Goal: Browse casually: Explore the website without a specific task or goal

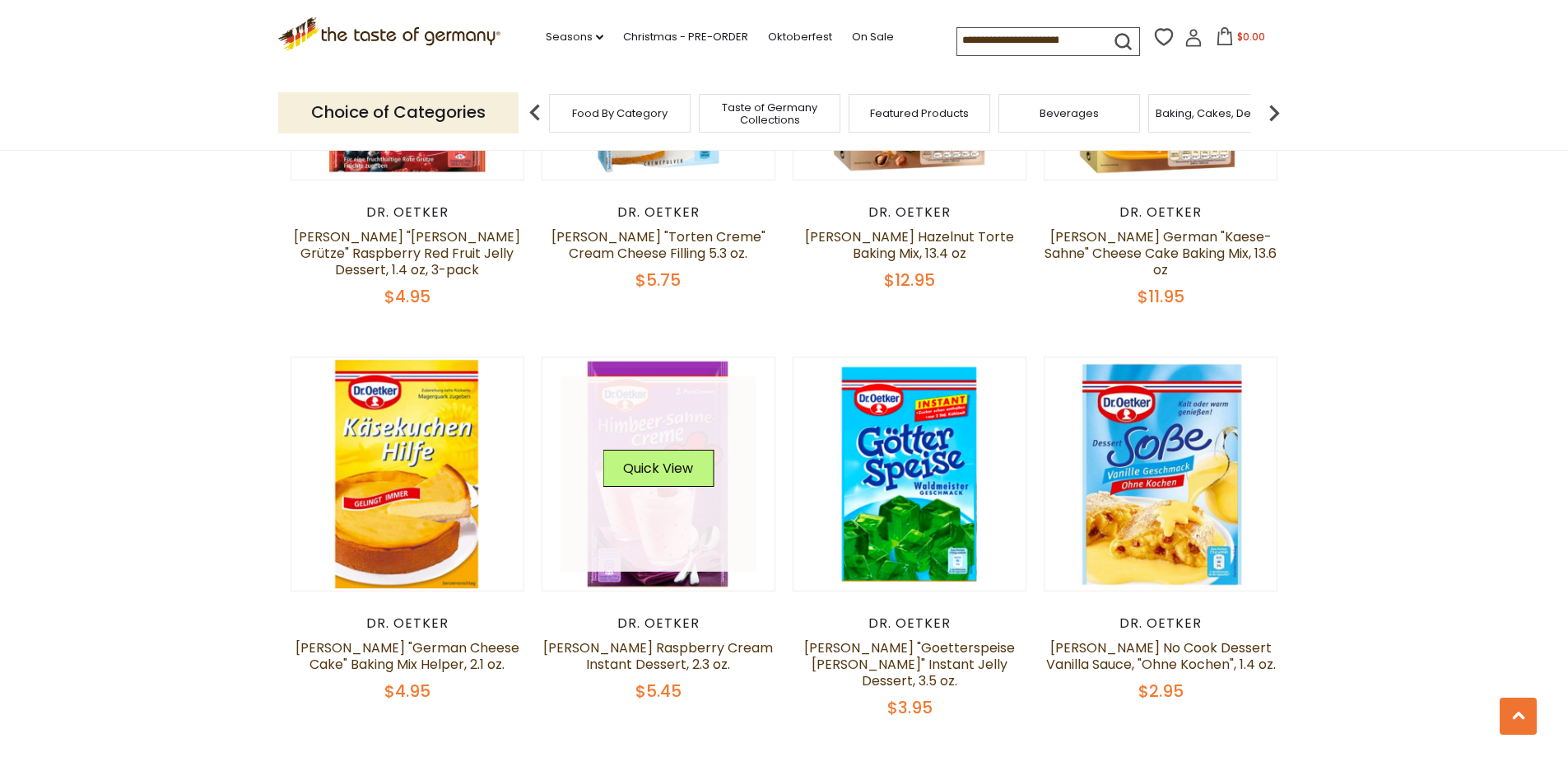
scroll to position [2881, 0]
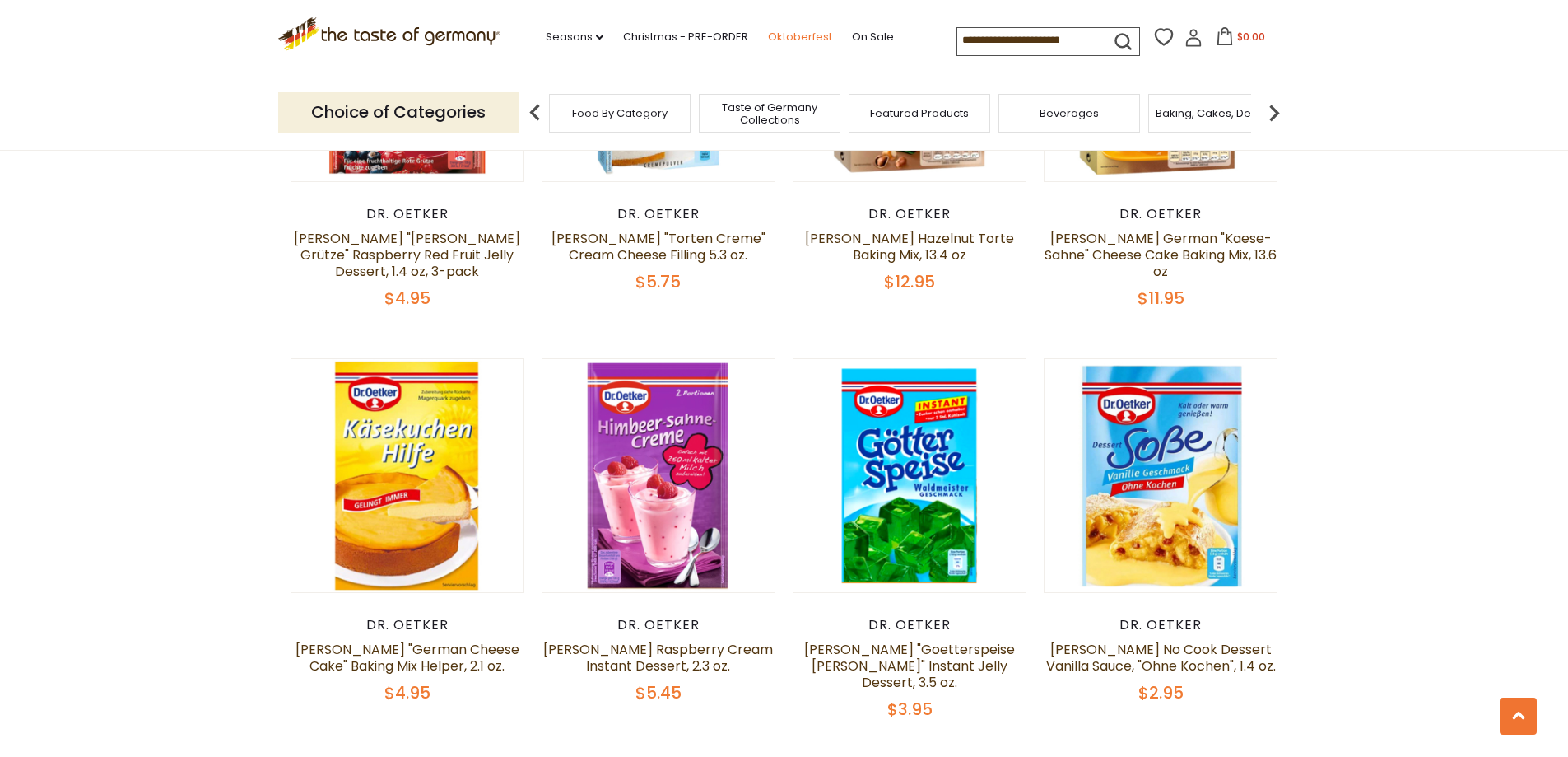
click at [785, 40] on link "Oktoberfest" at bounding box center [800, 36] width 64 height 18
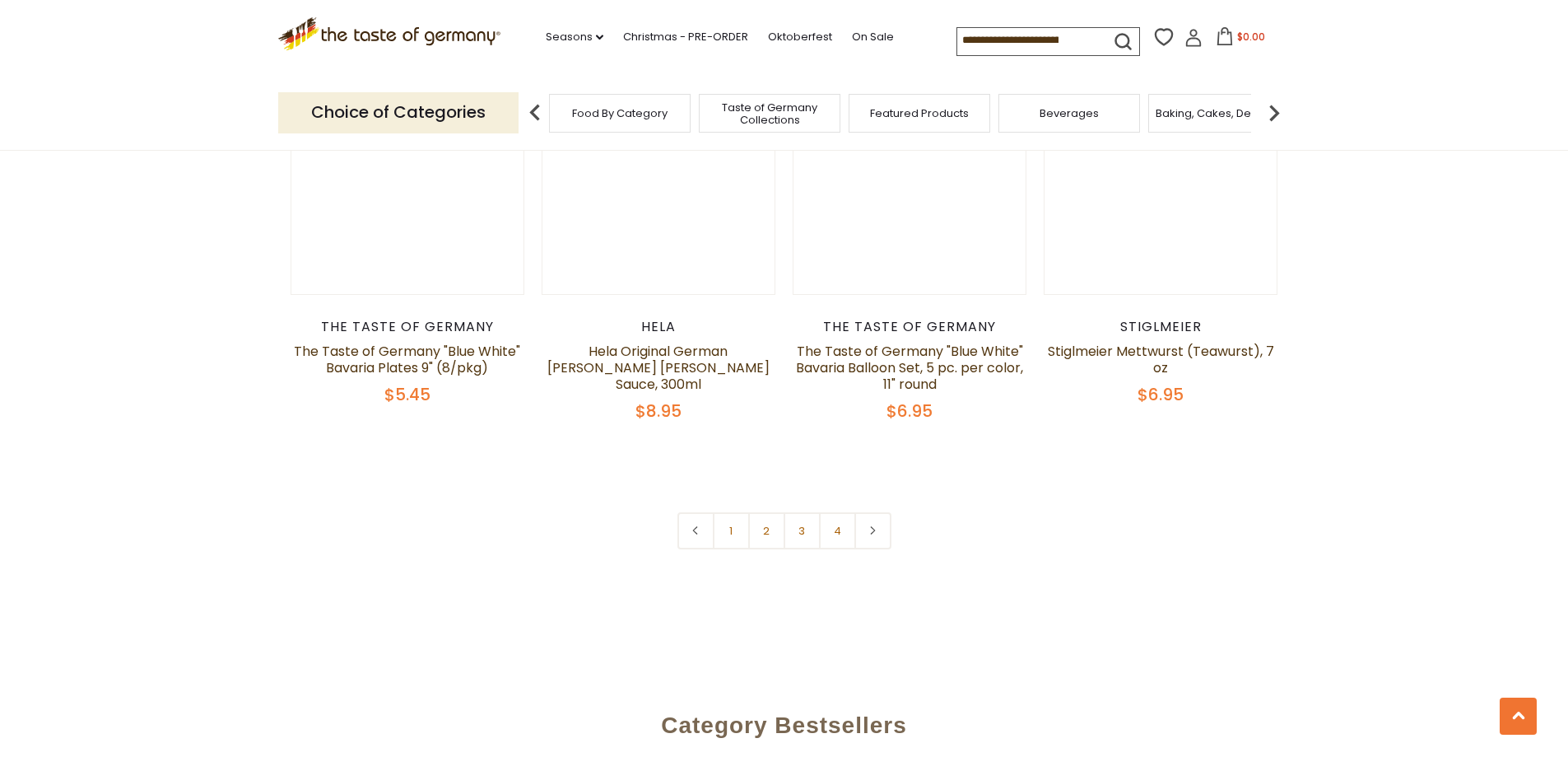
scroll to position [4034, 0]
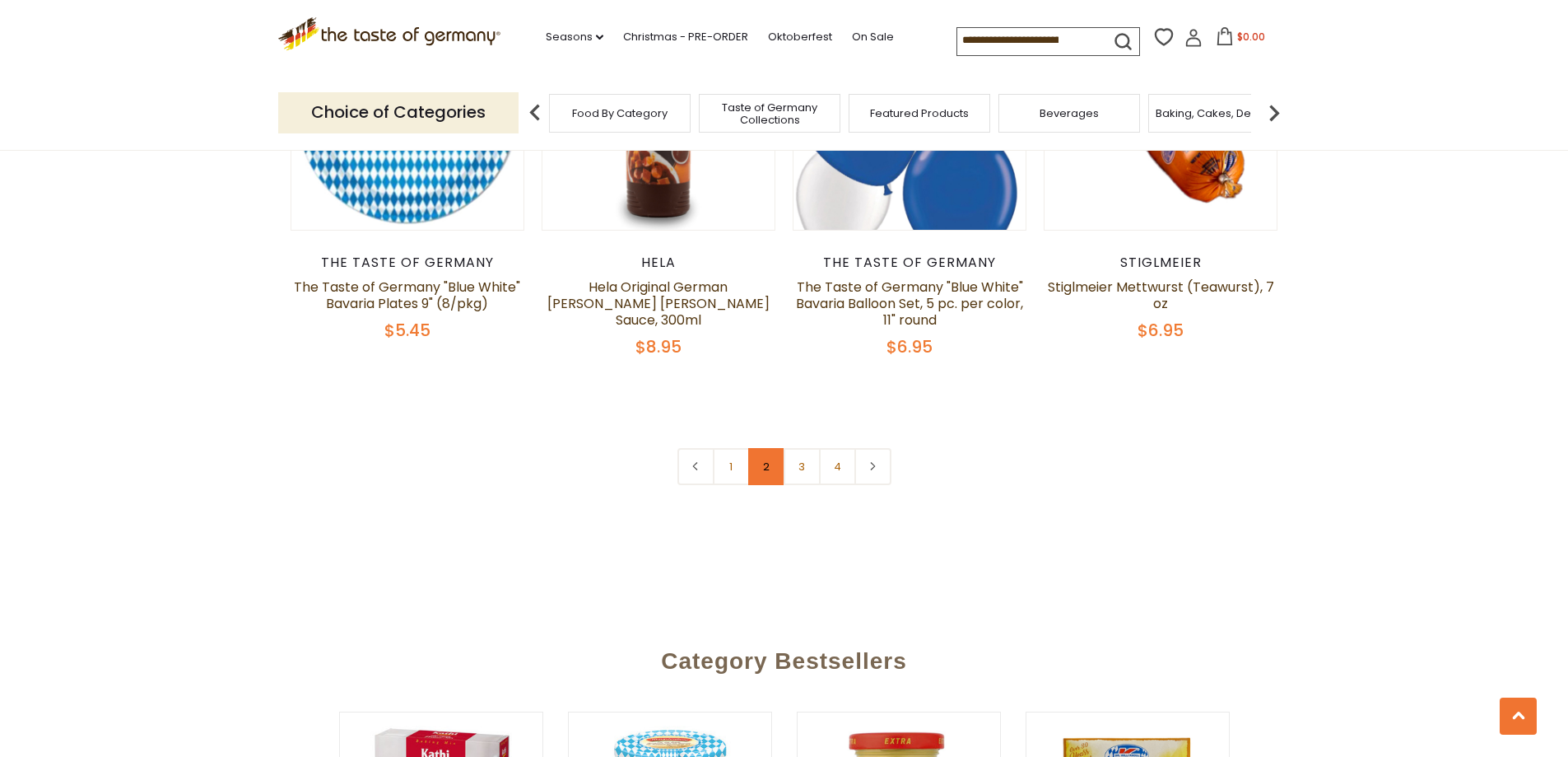
click at [759, 459] on link "2" at bounding box center [766, 466] width 37 height 37
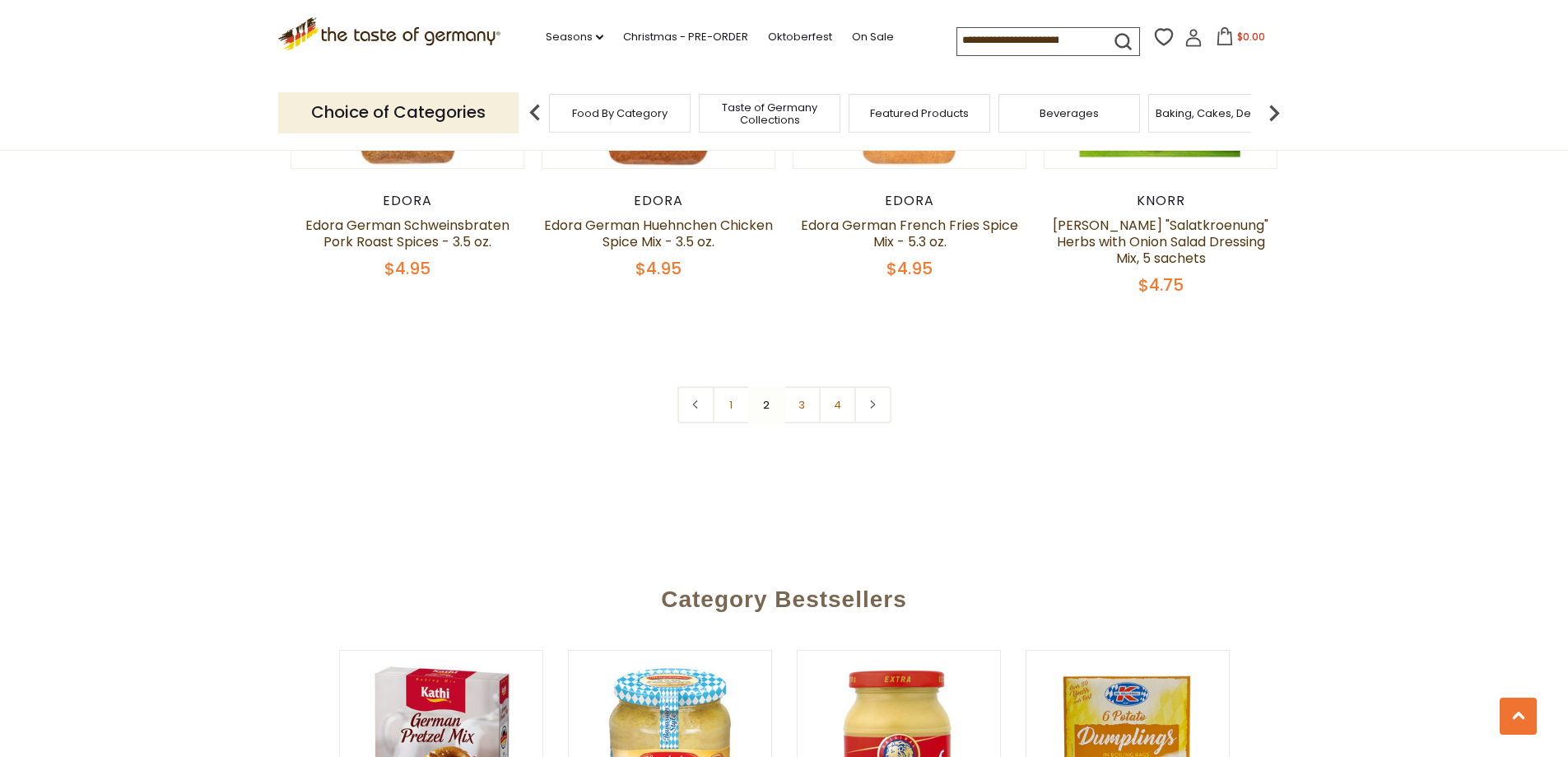
scroll to position [4106, 0]
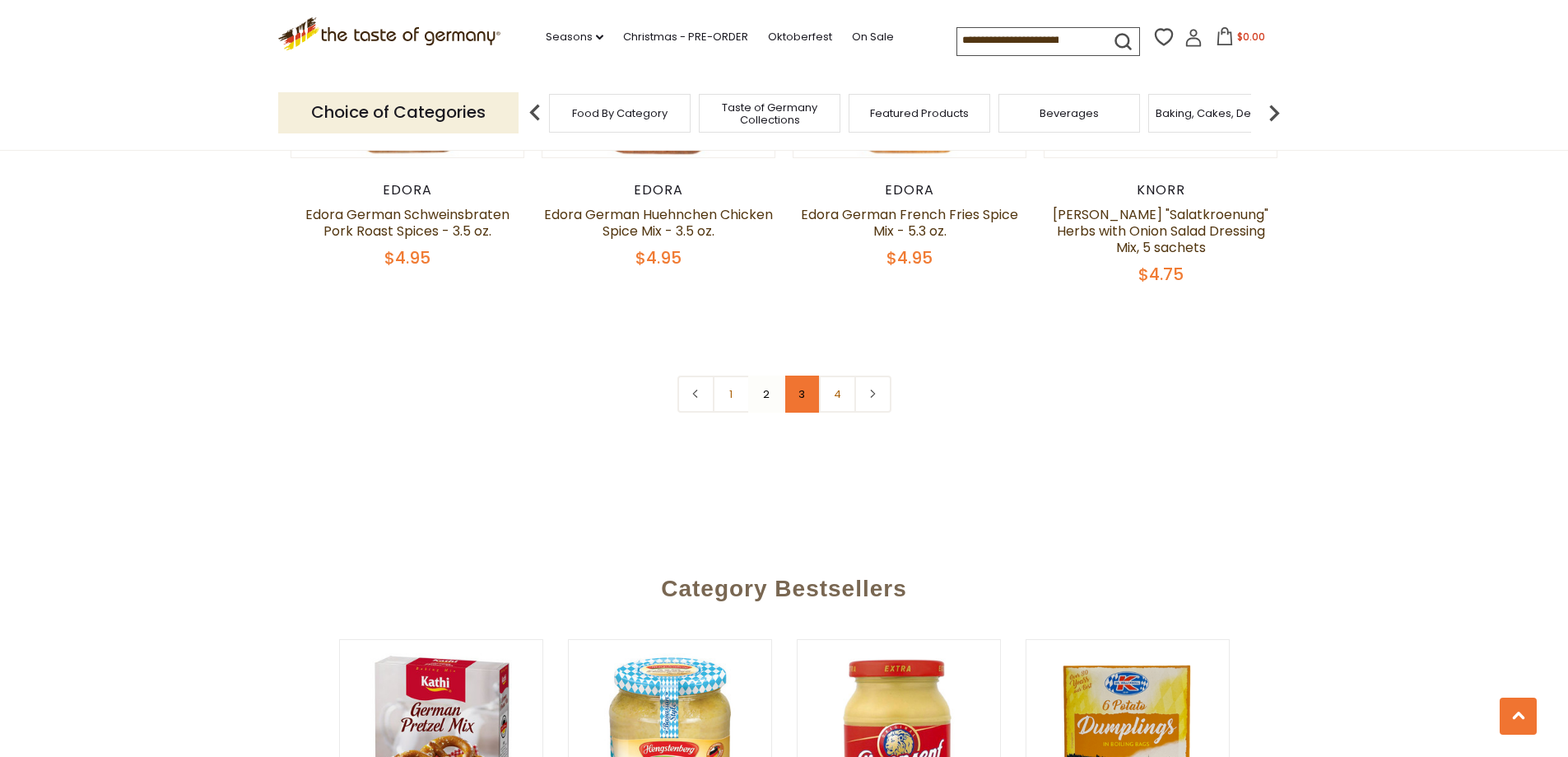
click at [804, 376] on link "3" at bounding box center [802, 394] width 37 height 37
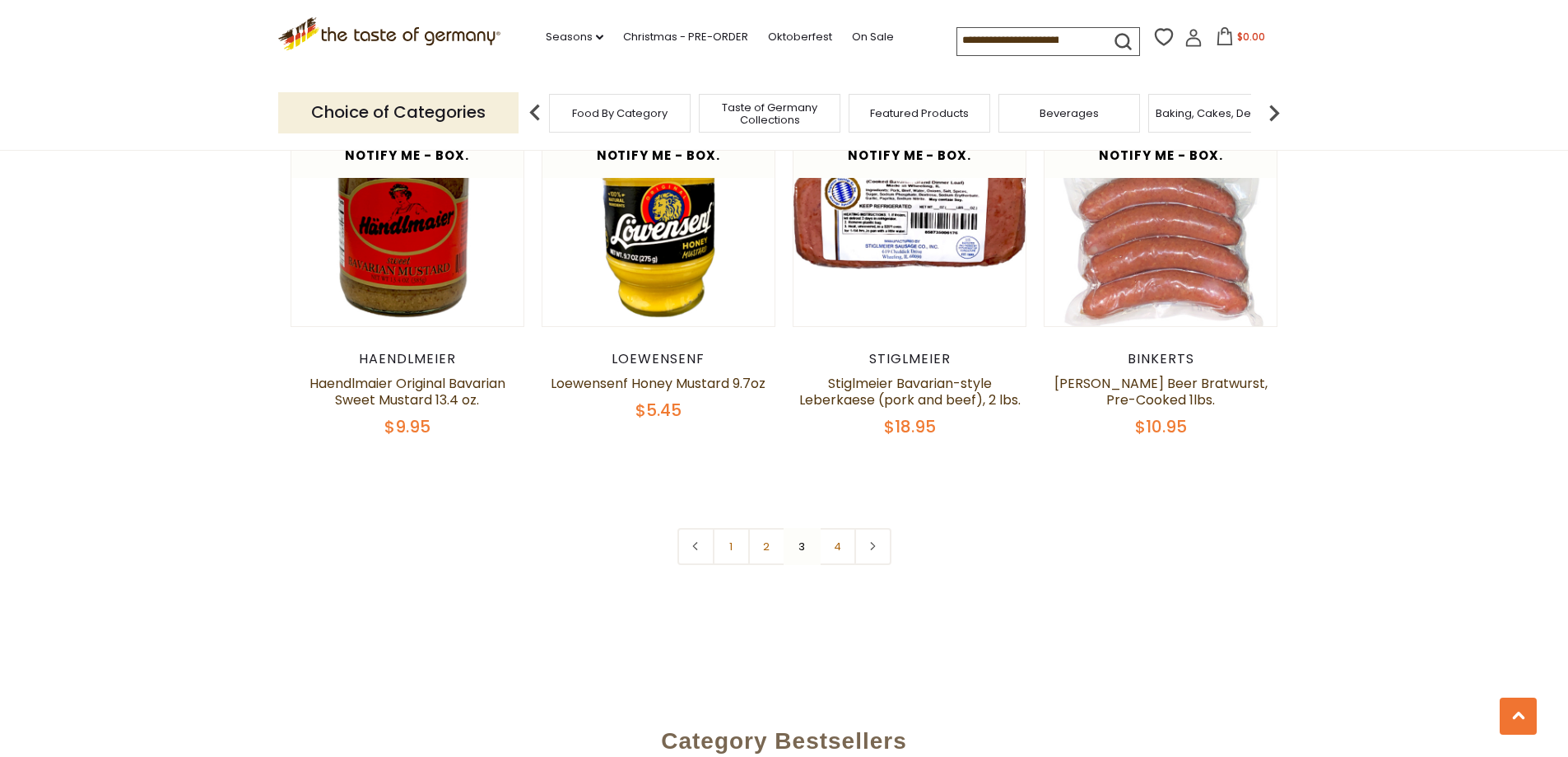
scroll to position [3859, 0]
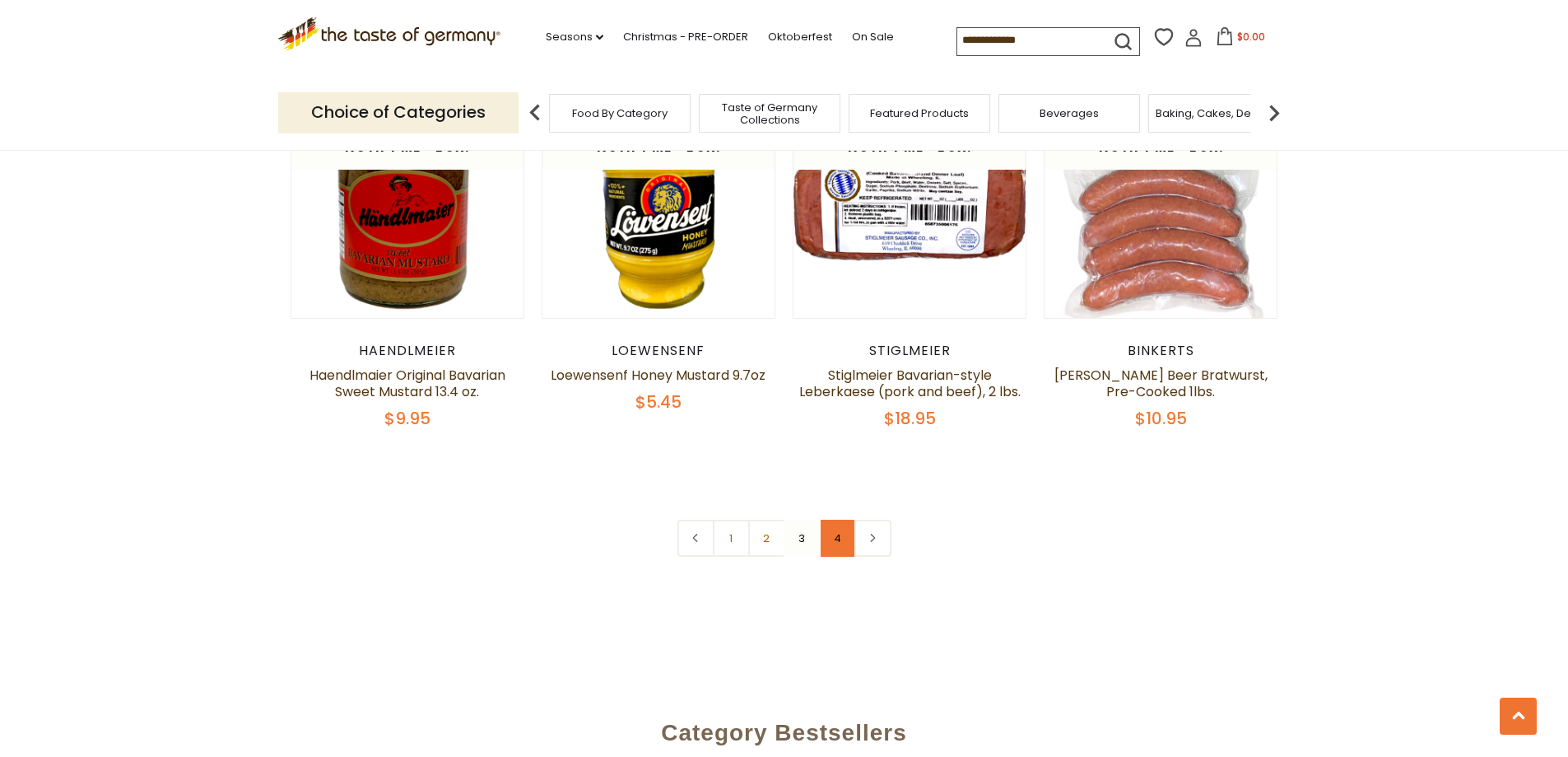
click at [840, 520] on link "4" at bounding box center [837, 538] width 37 height 37
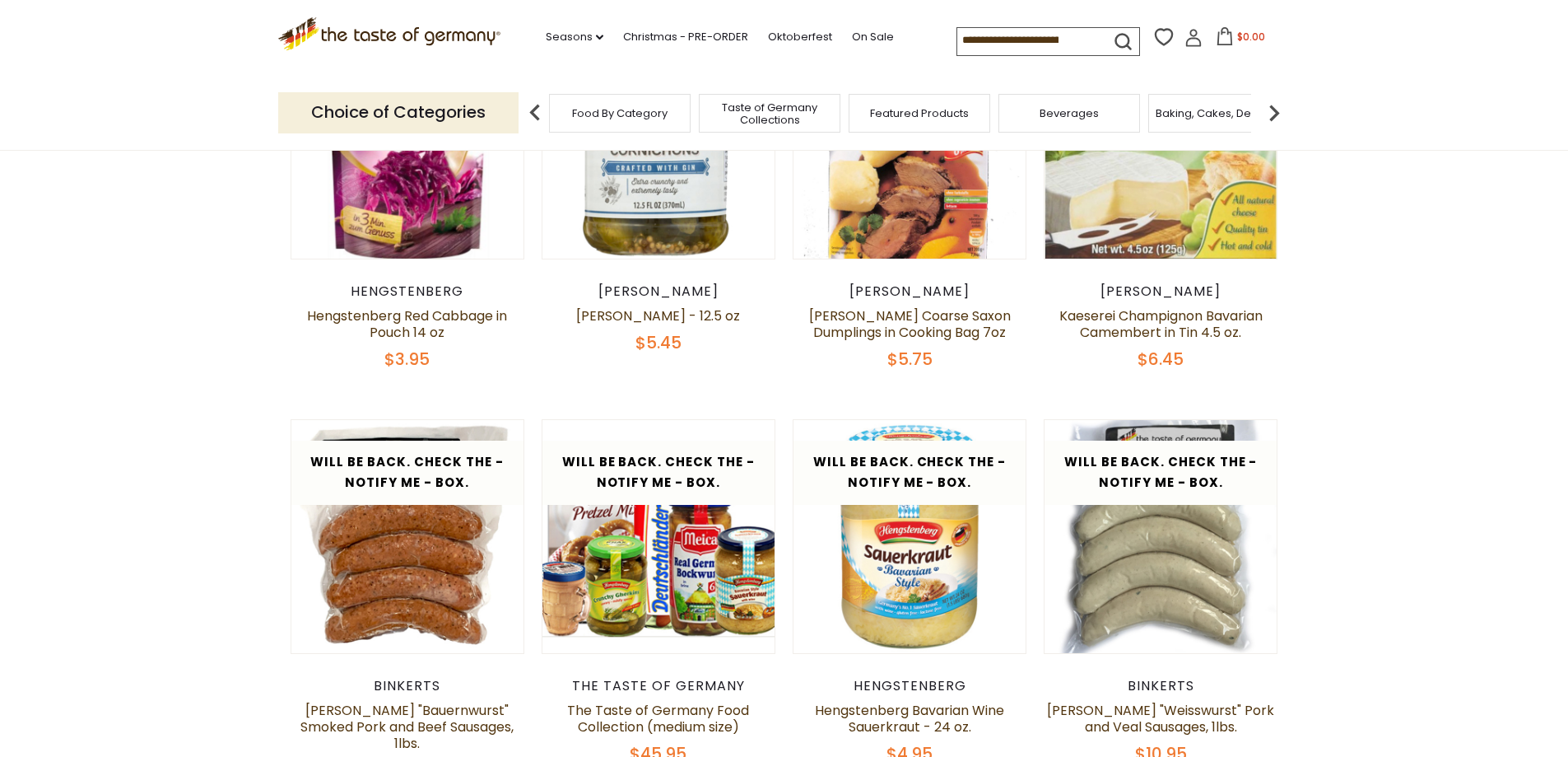
scroll to position [319, 0]
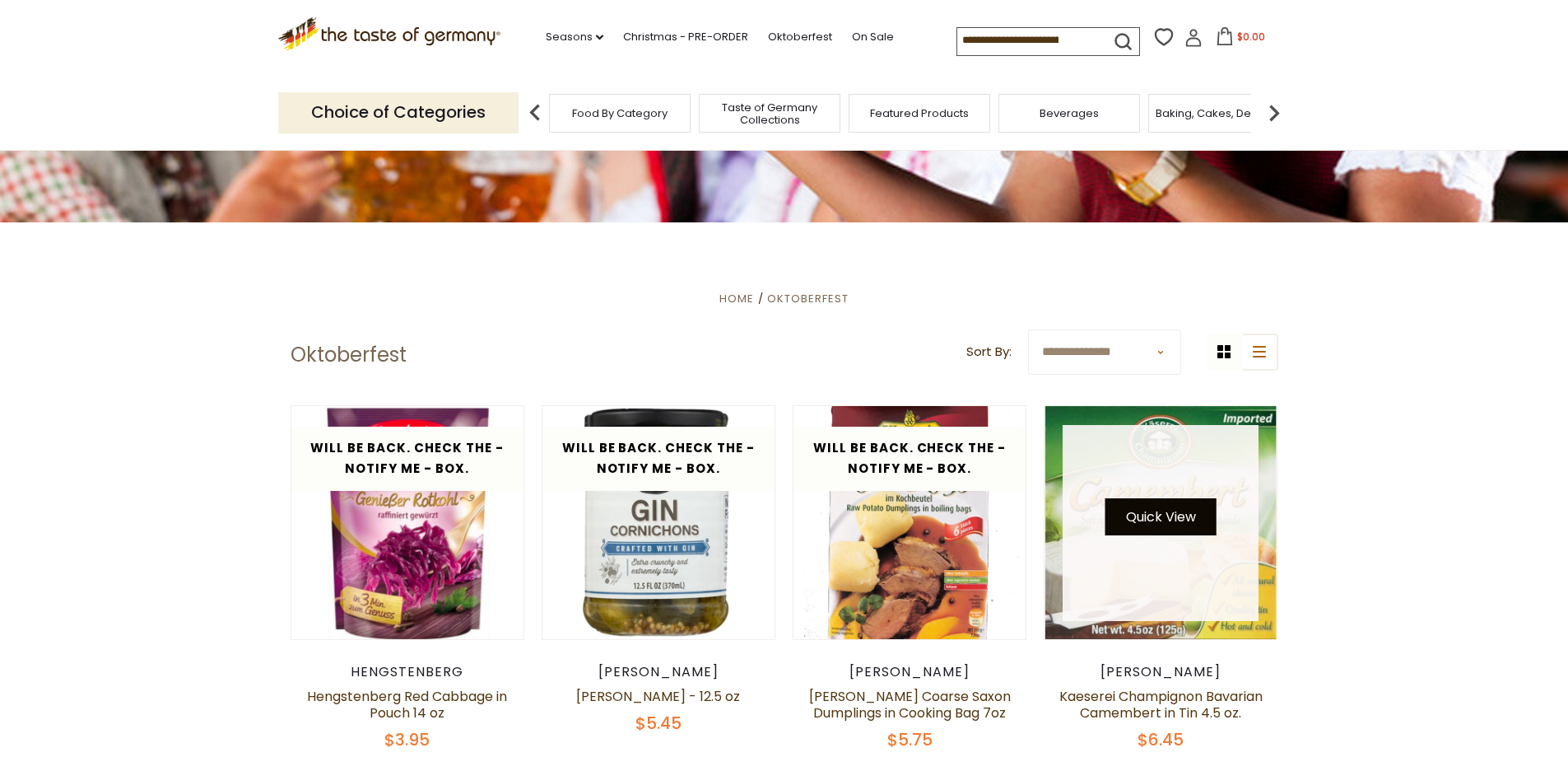
click at [1185, 533] on button "Quick View" at bounding box center [1161, 516] width 112 height 37
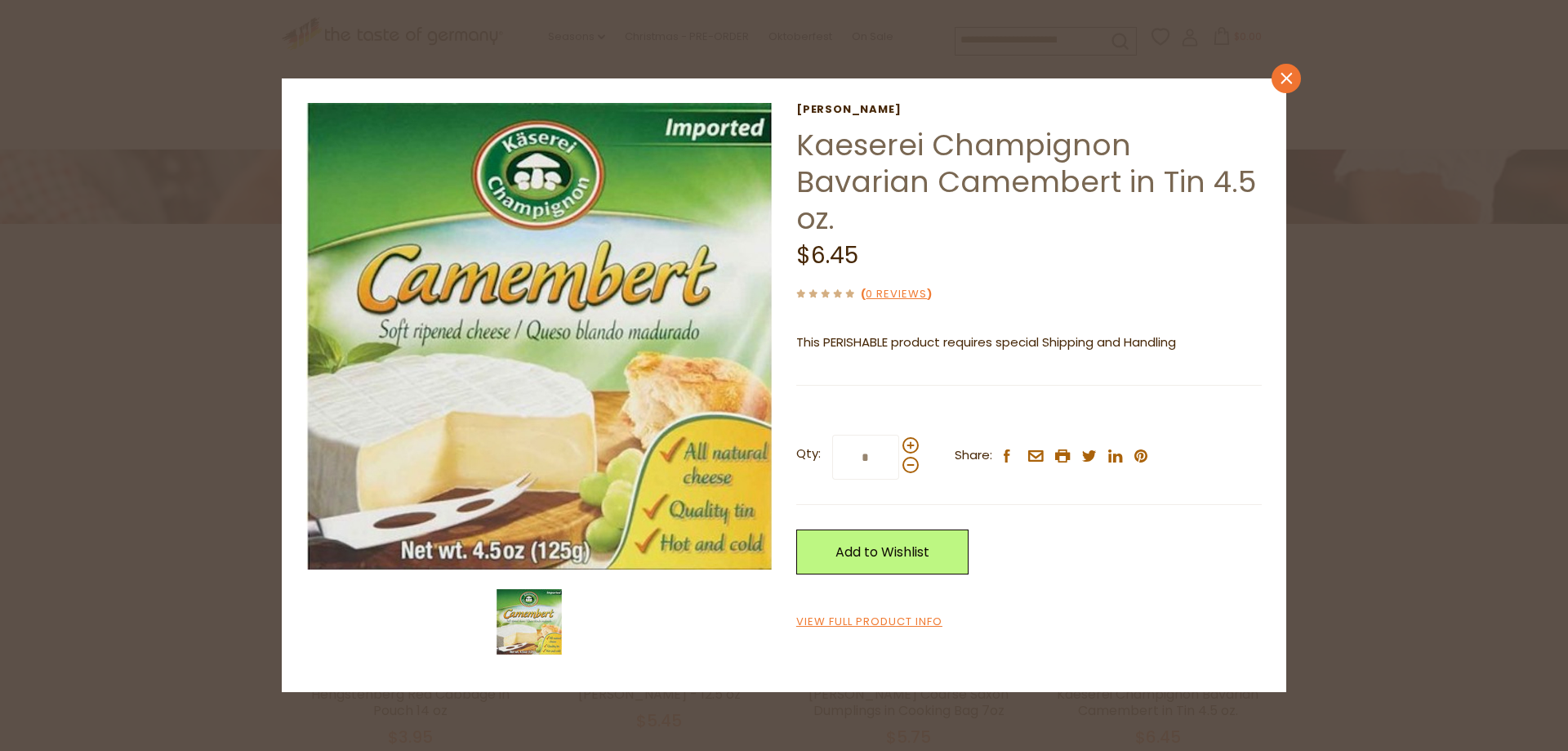
click at [1282, 79] on icon "close" at bounding box center [1286, 79] width 12 height 12
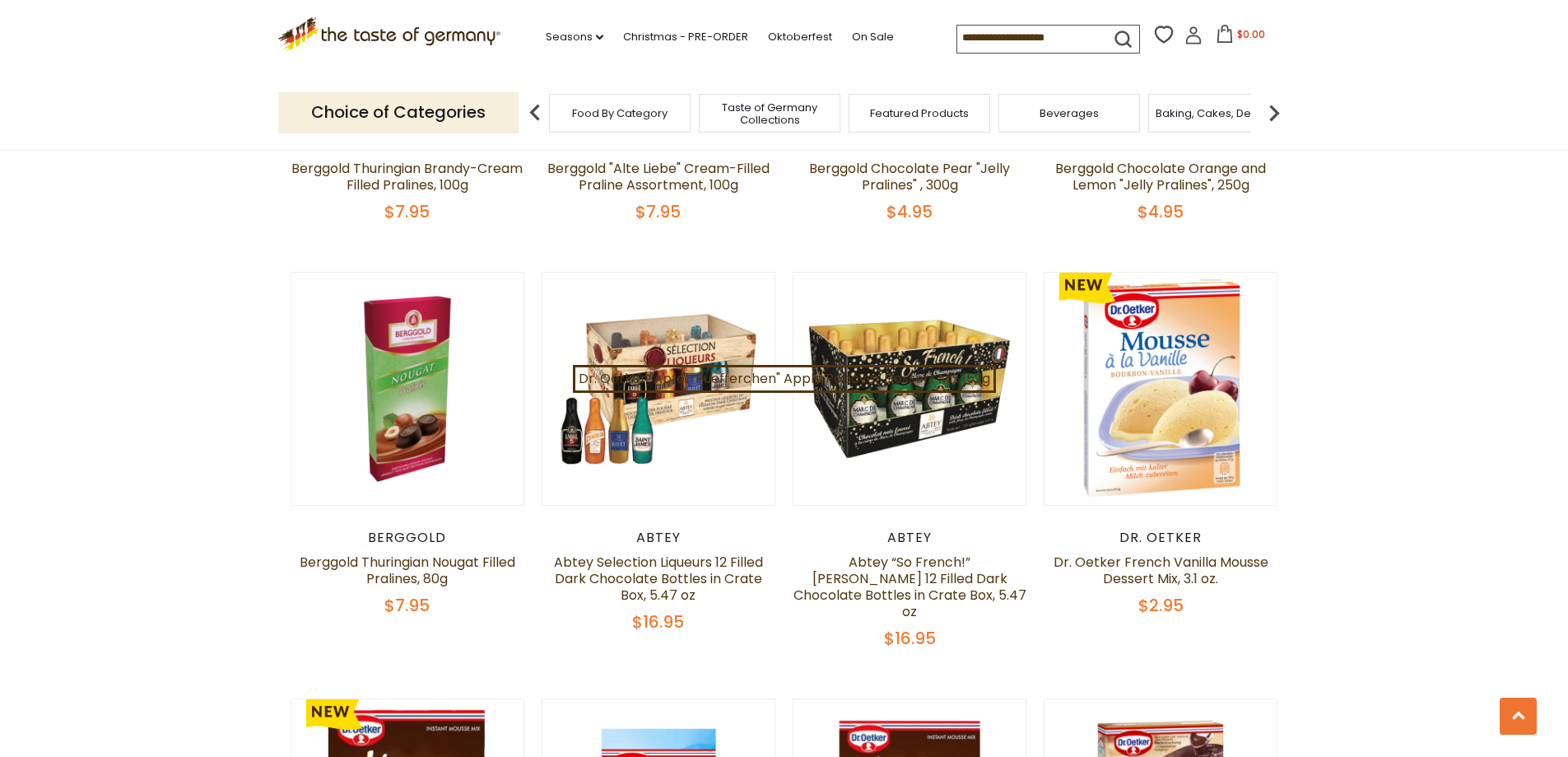
scroll to position [4567, 0]
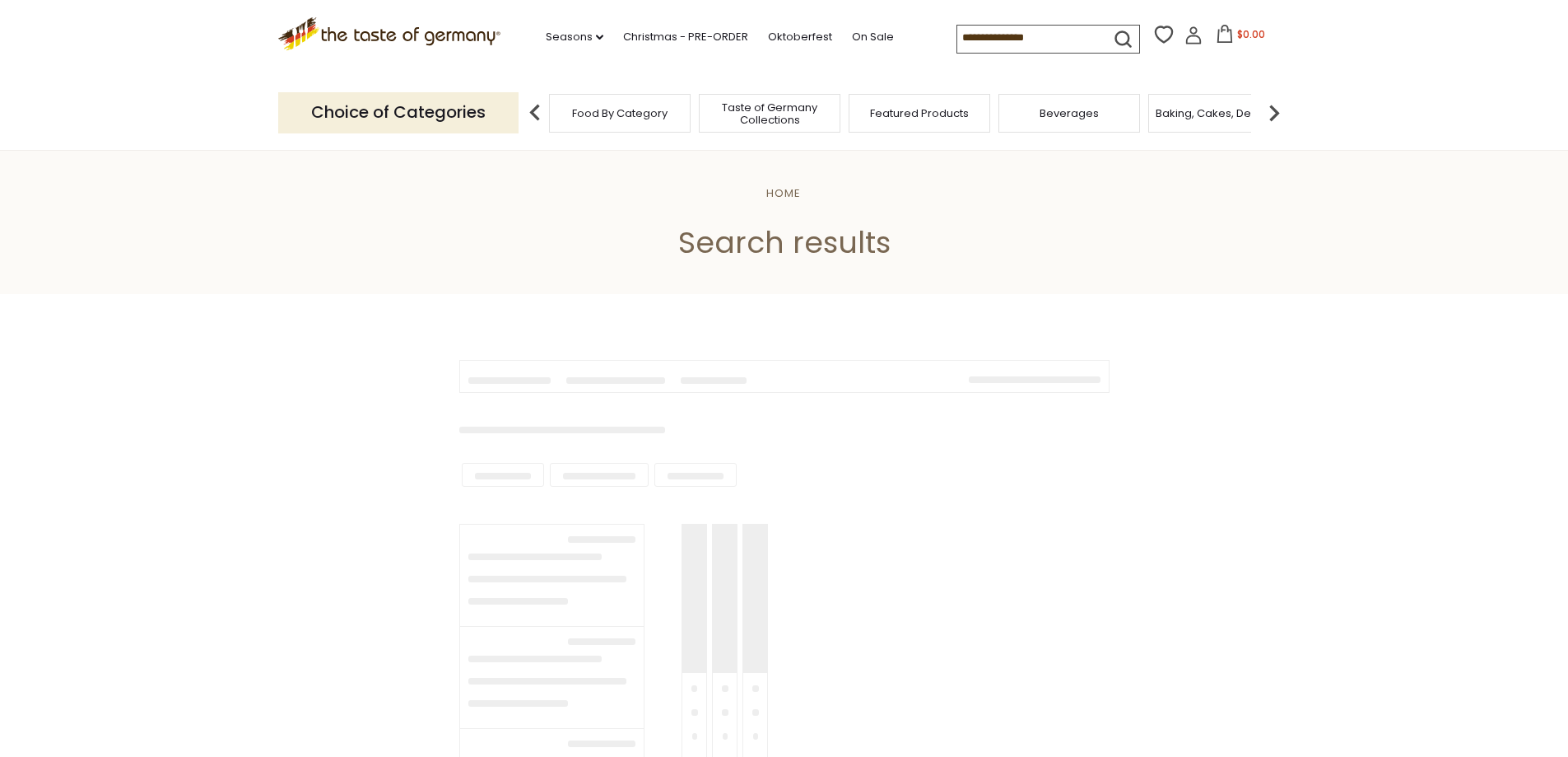
type input "*********"
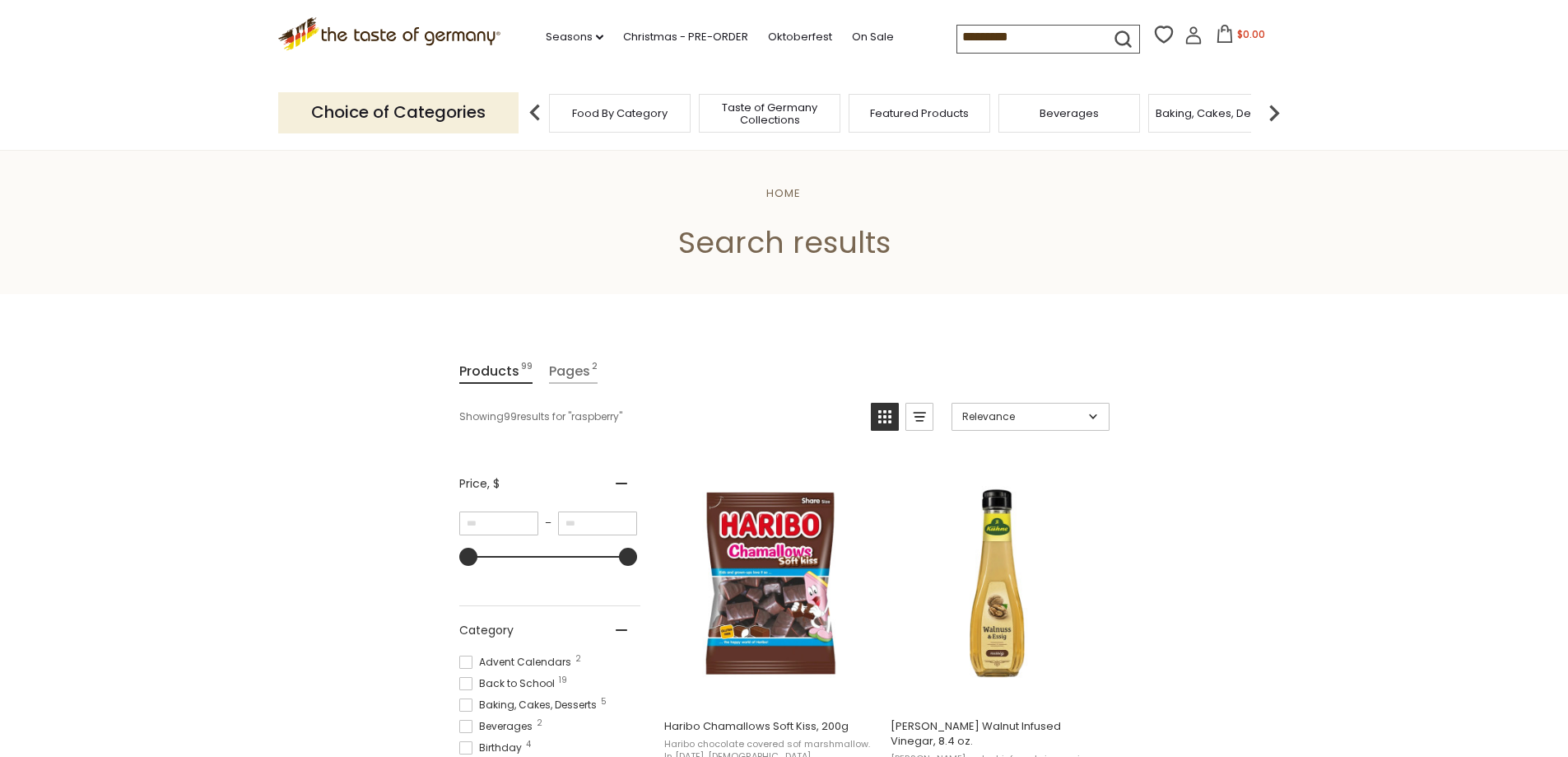
click at [1062, 115] on span "Beverages" at bounding box center [1069, 113] width 59 height 12
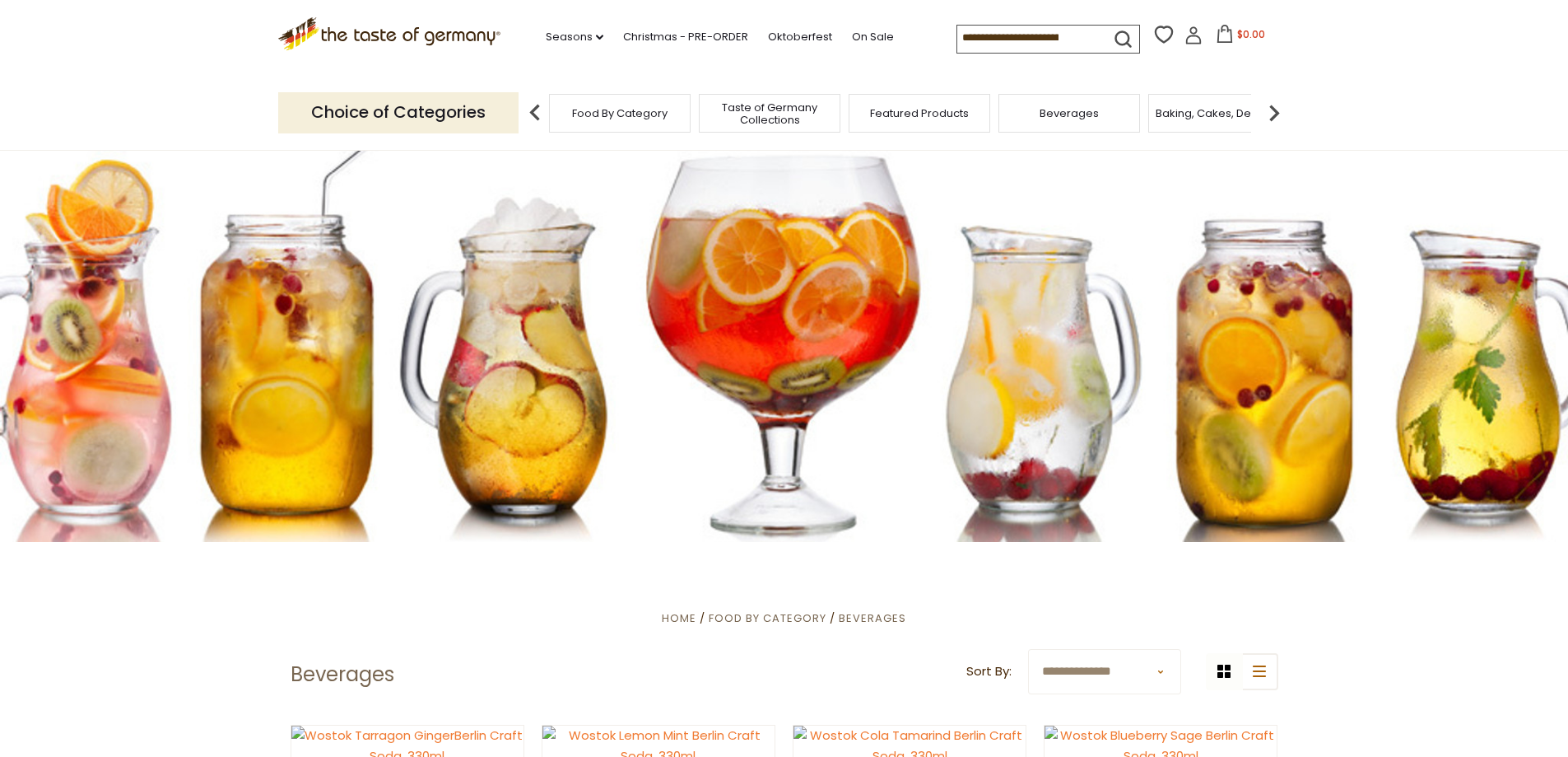
click at [600, 116] on span "Food By Category" at bounding box center [620, 113] width 95 height 12
